Goal: Information Seeking & Learning: Learn about a topic

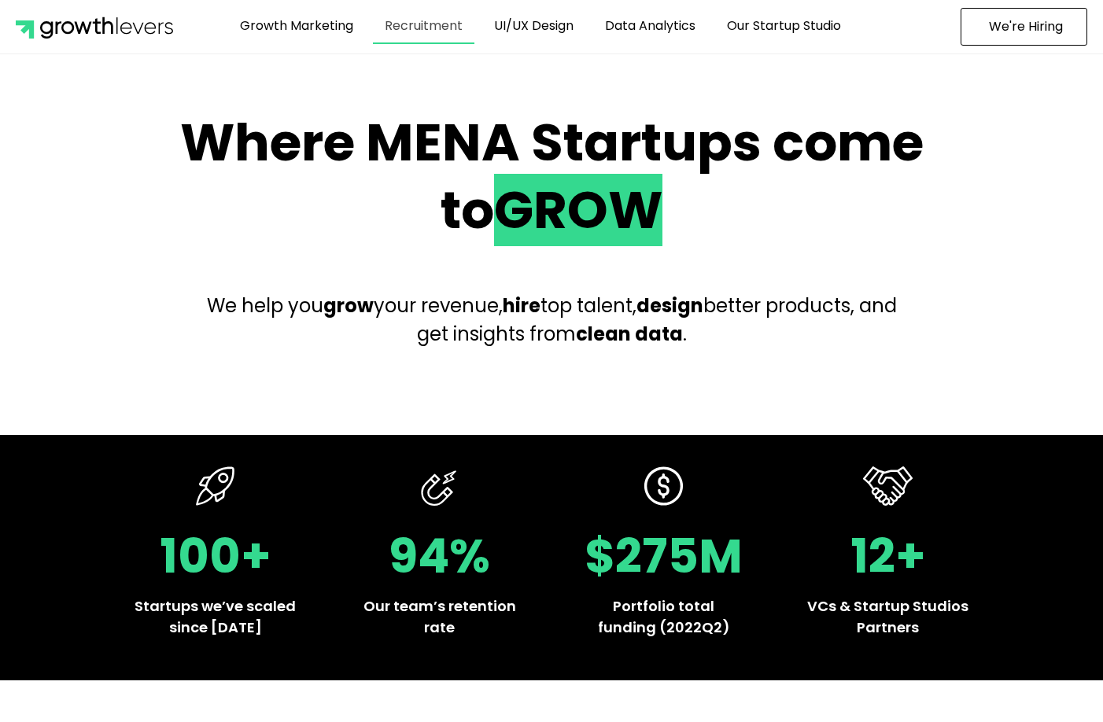
click at [435, 28] on link "Recruitment" at bounding box center [423, 26] width 101 height 36
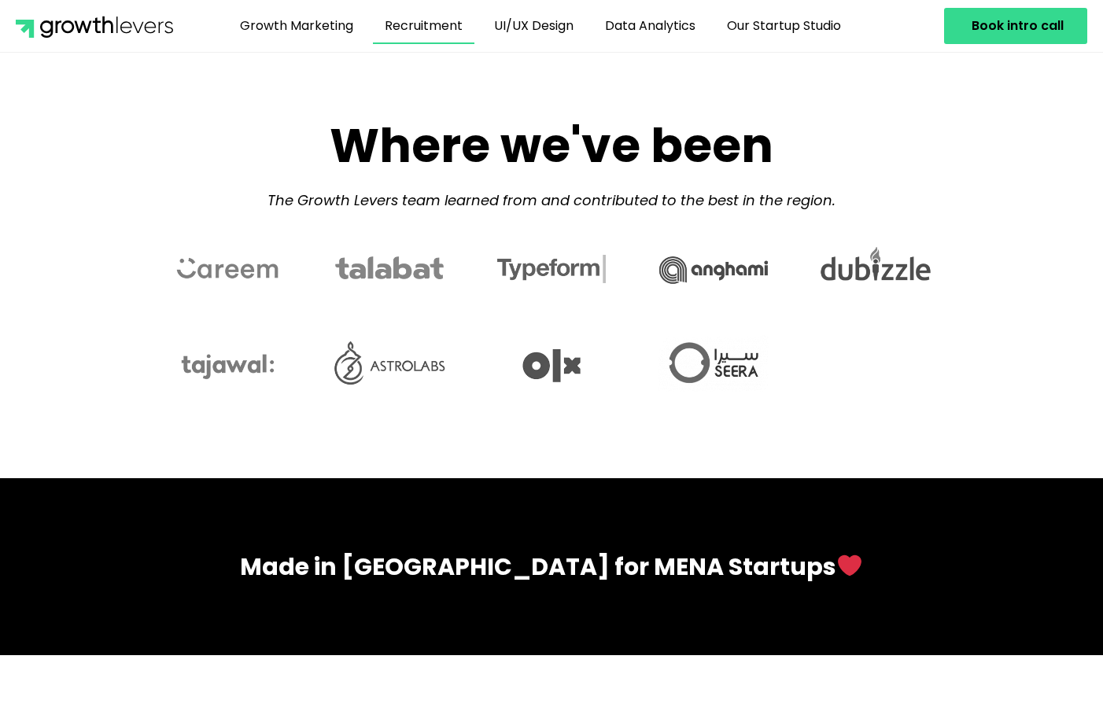
scroll to position [4638, 0]
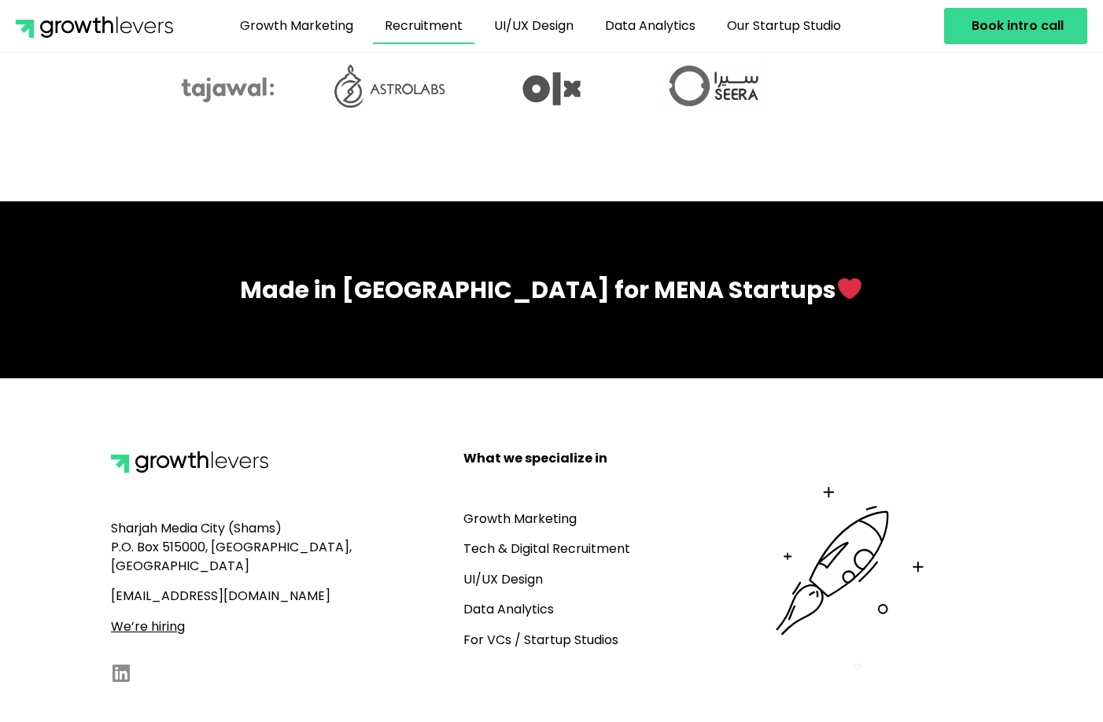
click at [496, 600] on link "Data Analytics" at bounding box center [508, 609] width 90 height 18
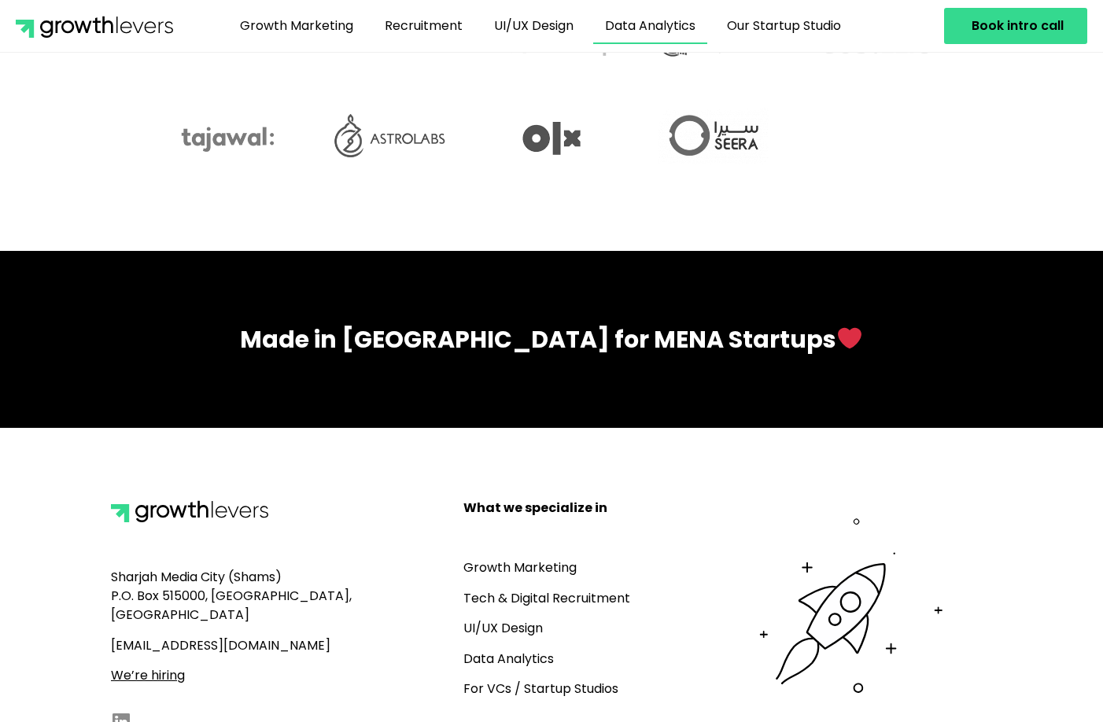
scroll to position [5450, 0]
